Goal: Check status: Check status

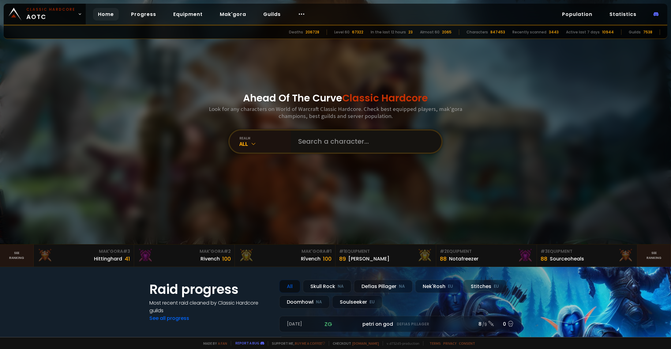
click at [296, 142] on input "text" at bounding box center [365, 141] width 140 height 22
paste input "Dielawnn"
type input "Dielawnn"
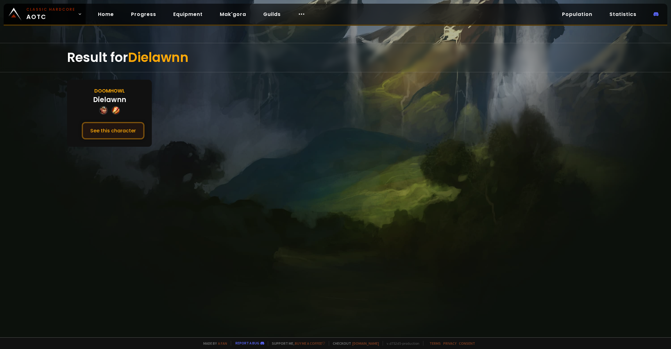
click at [99, 128] on button "See this character" at bounding box center [113, 130] width 63 height 17
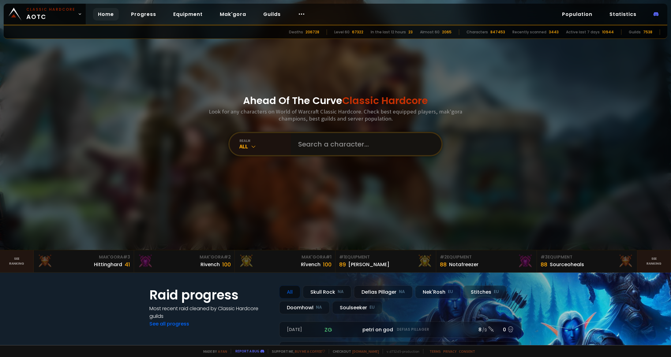
click at [318, 136] on input "text" at bounding box center [365, 144] width 140 height 22
paste input "Gamesucksgg"
type input "Gamesucksgg"
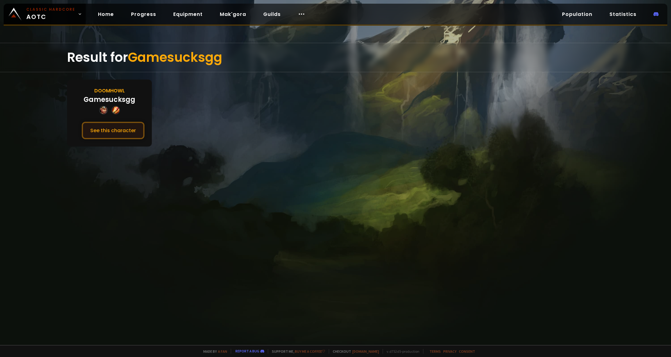
click at [90, 129] on button "See this character" at bounding box center [113, 130] width 63 height 17
